Goal: Transaction & Acquisition: Purchase product/service

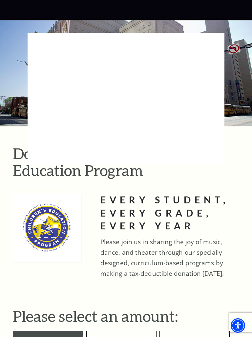
type input "25"
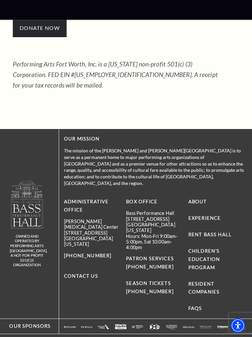
scroll to position [1250, 0]
